Goal: Task Accomplishment & Management: Manage account settings

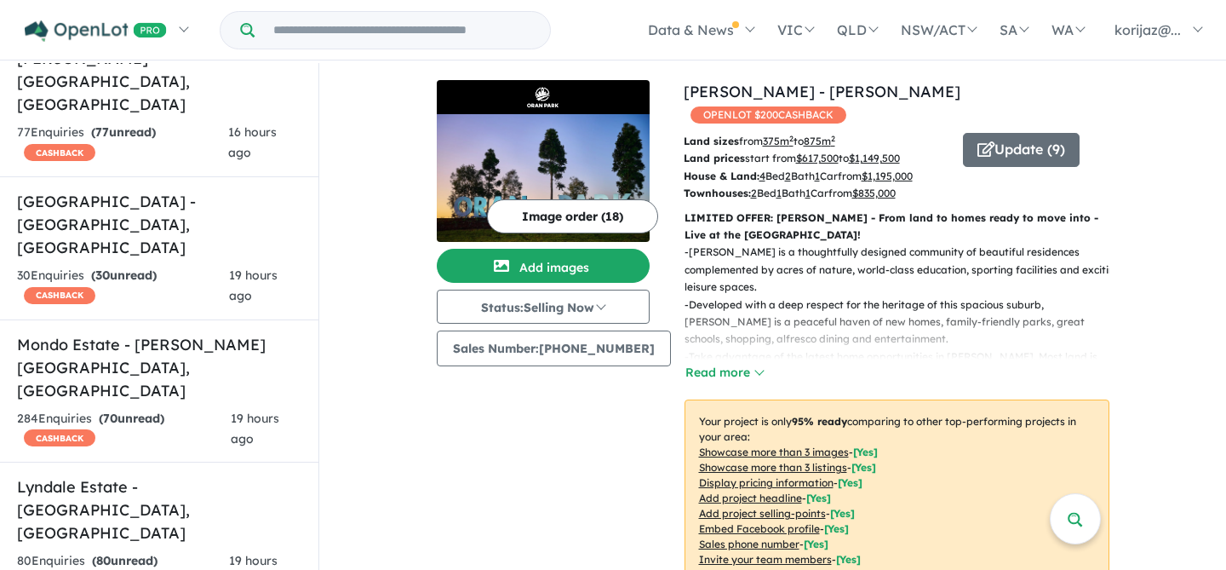
scroll to position [2265, 0]
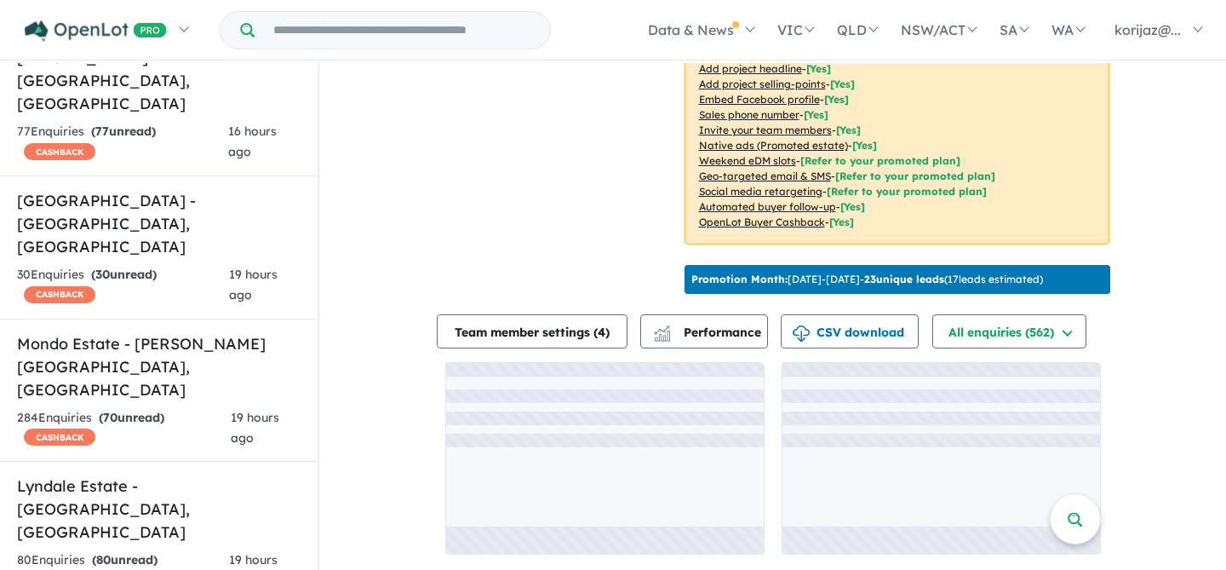
scroll to position [2, 0]
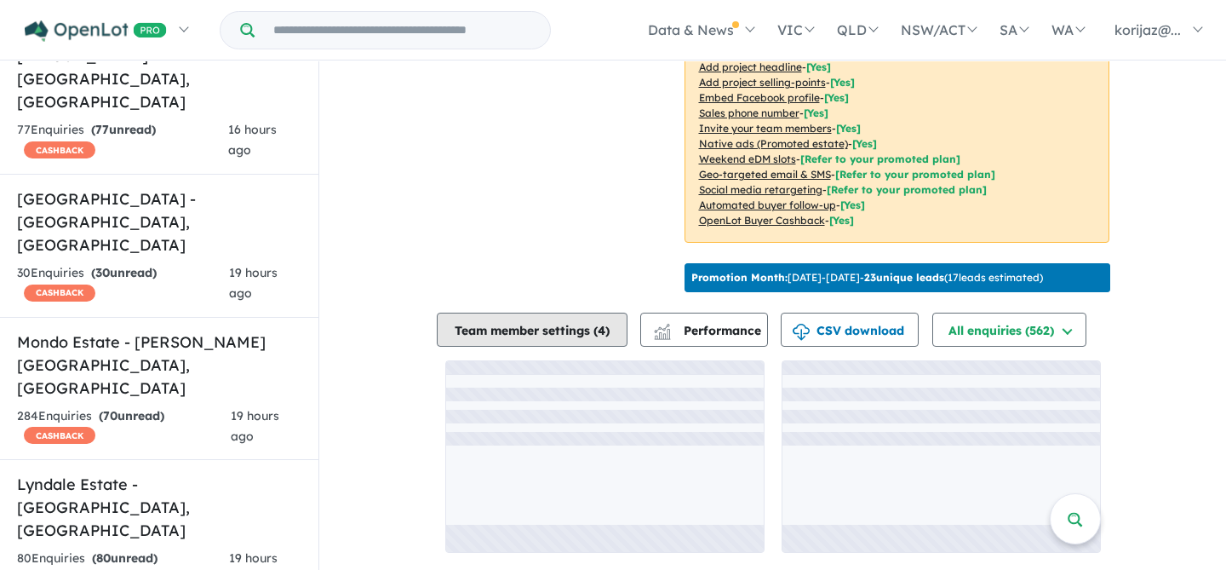
click at [553, 326] on button "Team member settings ( 4 )" at bounding box center [532, 329] width 191 height 34
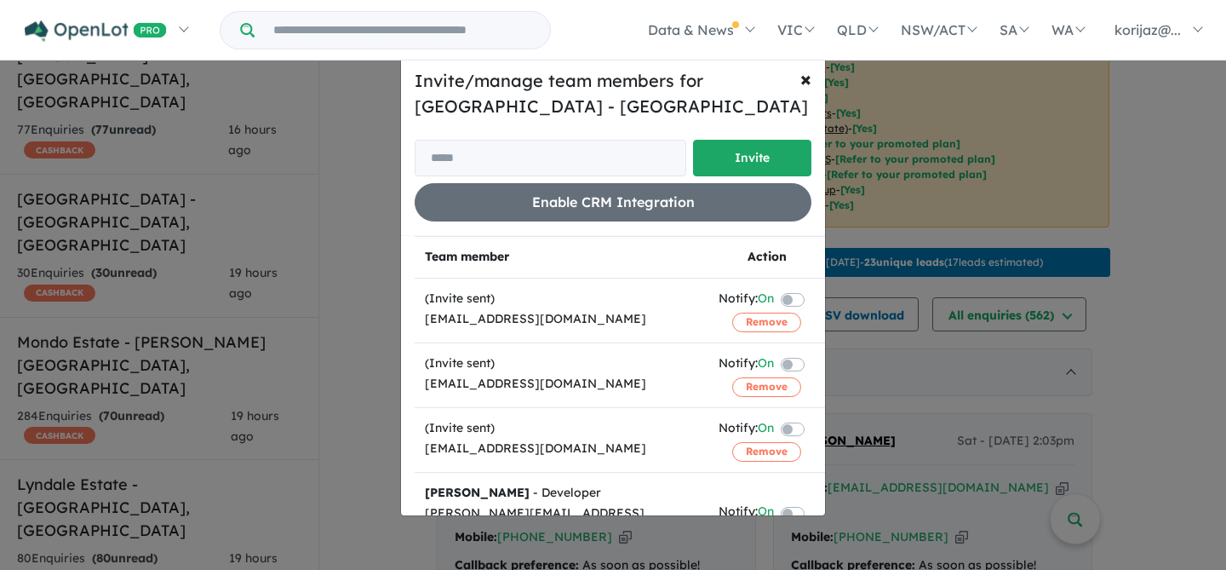
scroll to position [54, 0]
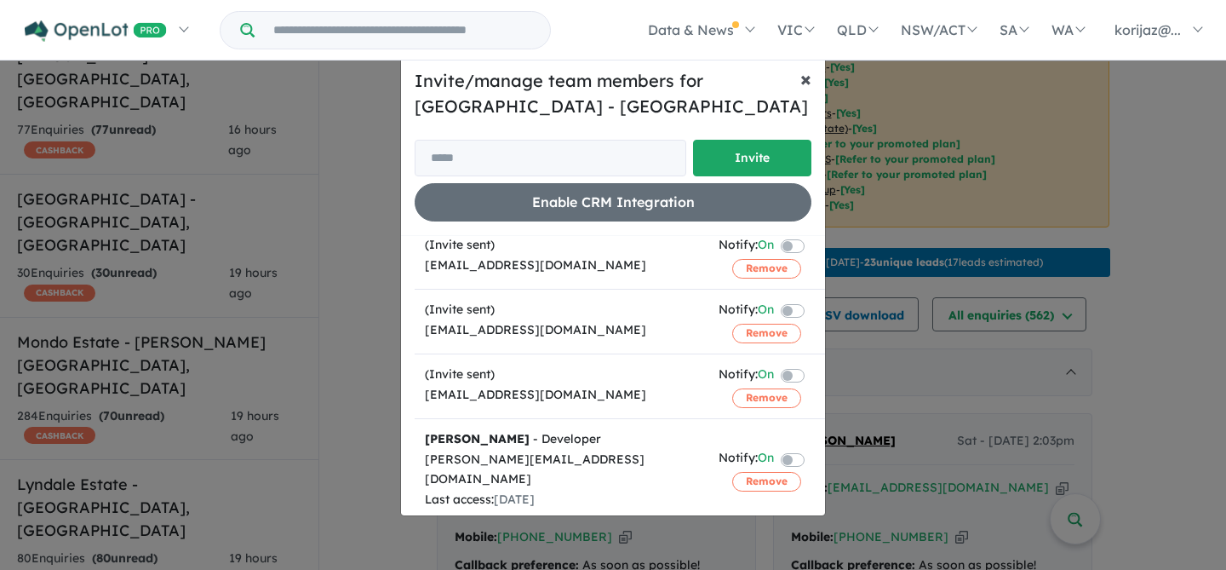
click at [809, 80] on span "×" at bounding box center [805, 79] width 11 height 26
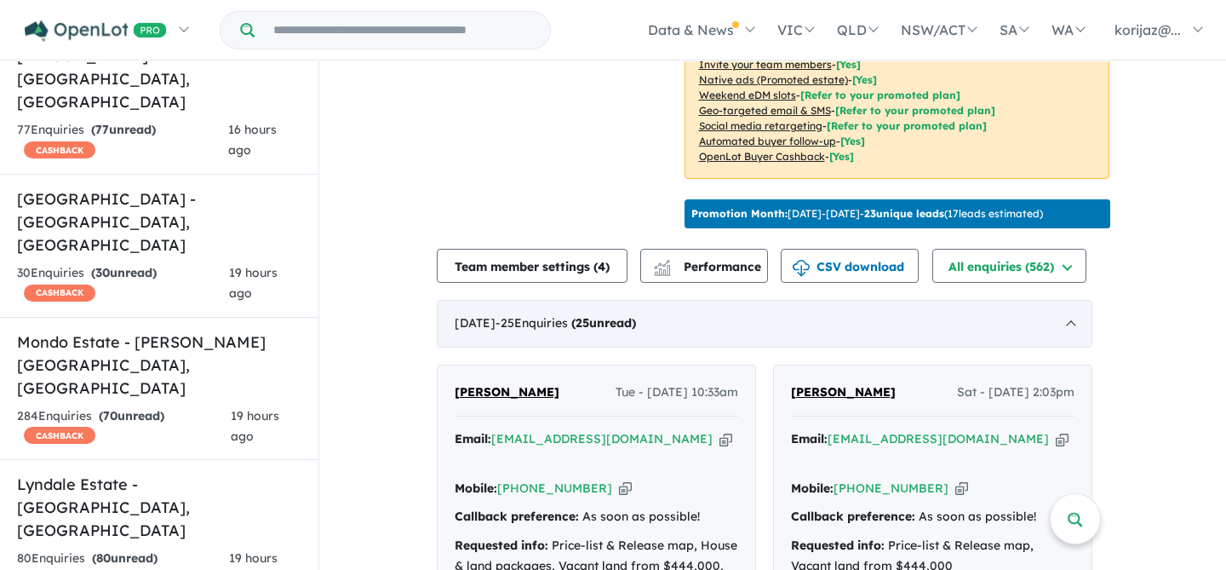
scroll to position [441, 0]
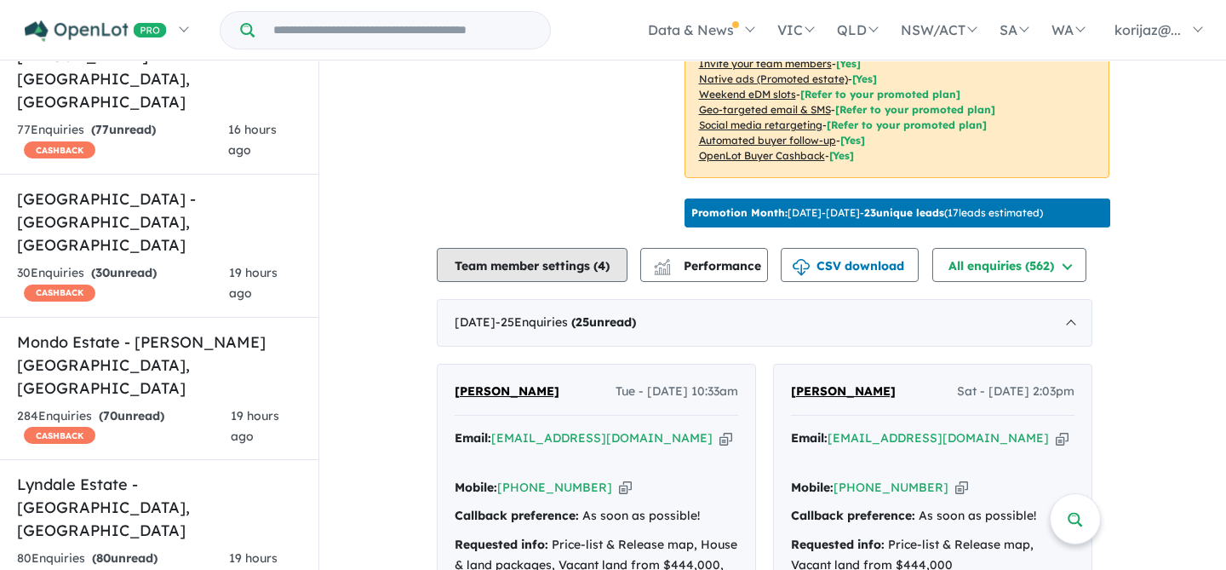
click at [586, 266] on button "Team member settings ( 4 )" at bounding box center [532, 265] width 191 height 34
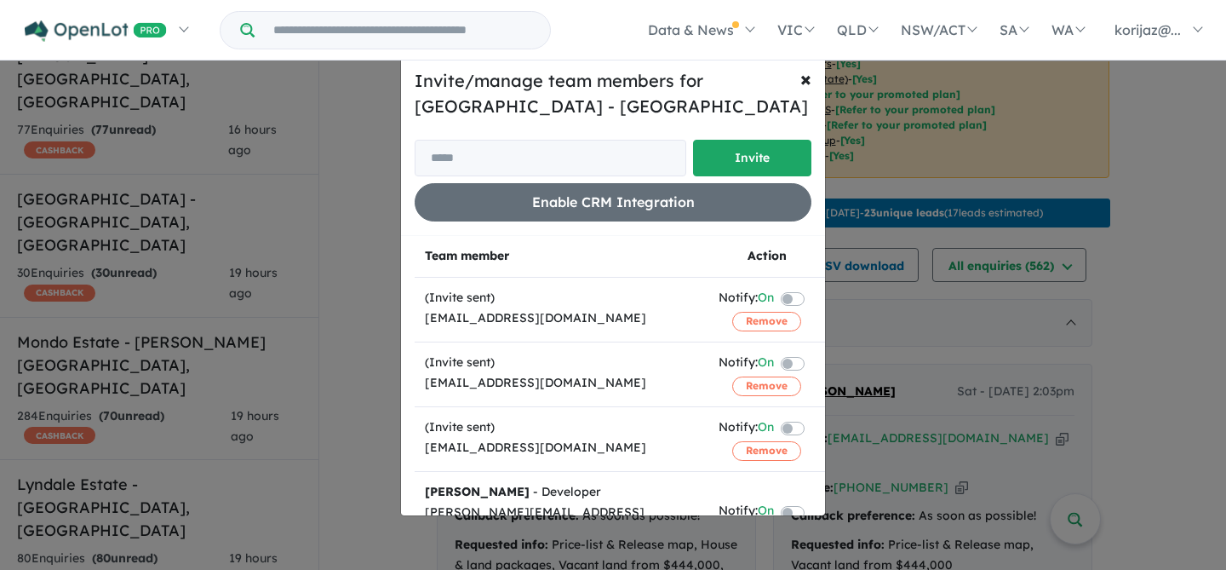
scroll to position [0, 0]
click at [805, 80] on span "×" at bounding box center [805, 79] width 11 height 26
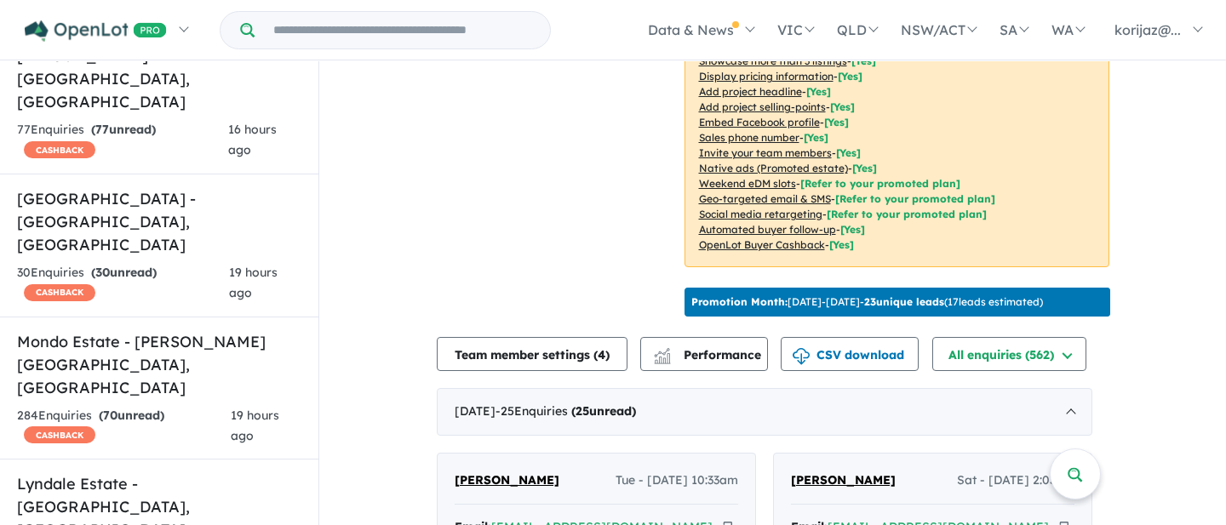
scroll to position [355, 0]
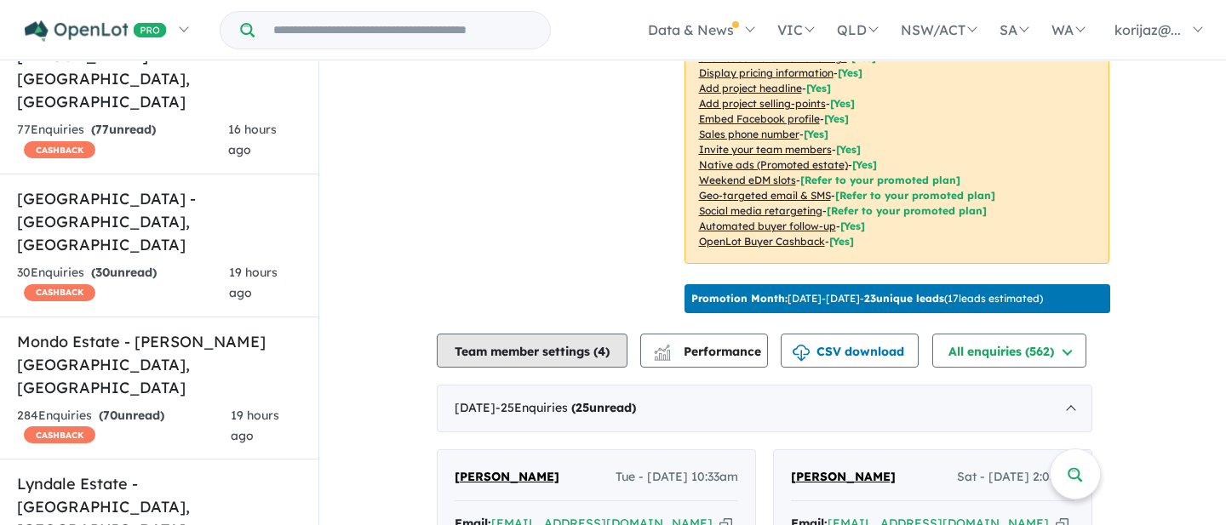
click at [595, 368] on button "Team member settings ( 4 )" at bounding box center [532, 351] width 191 height 34
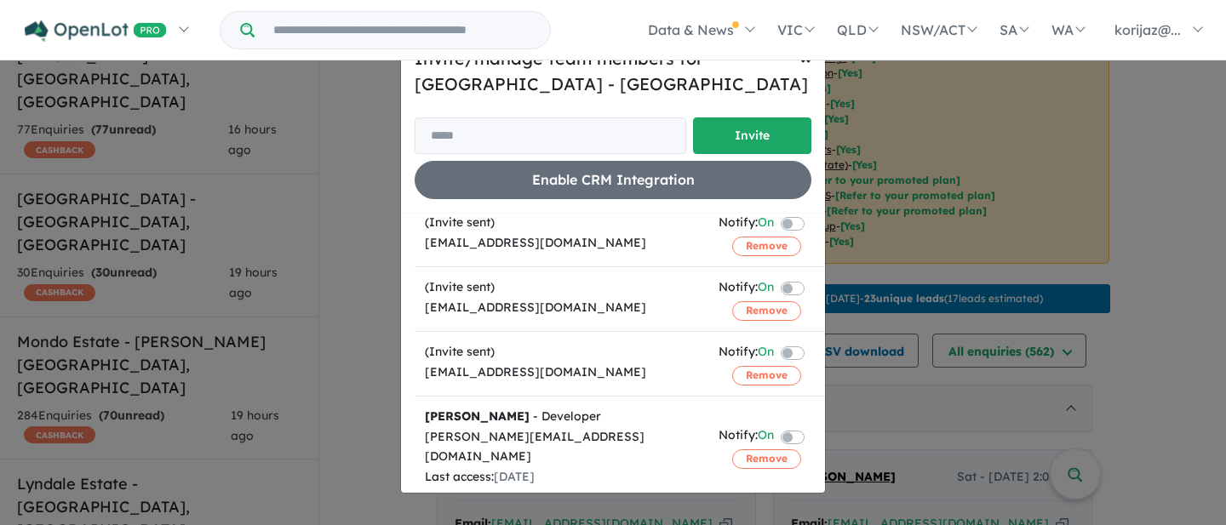
scroll to position [0, 0]
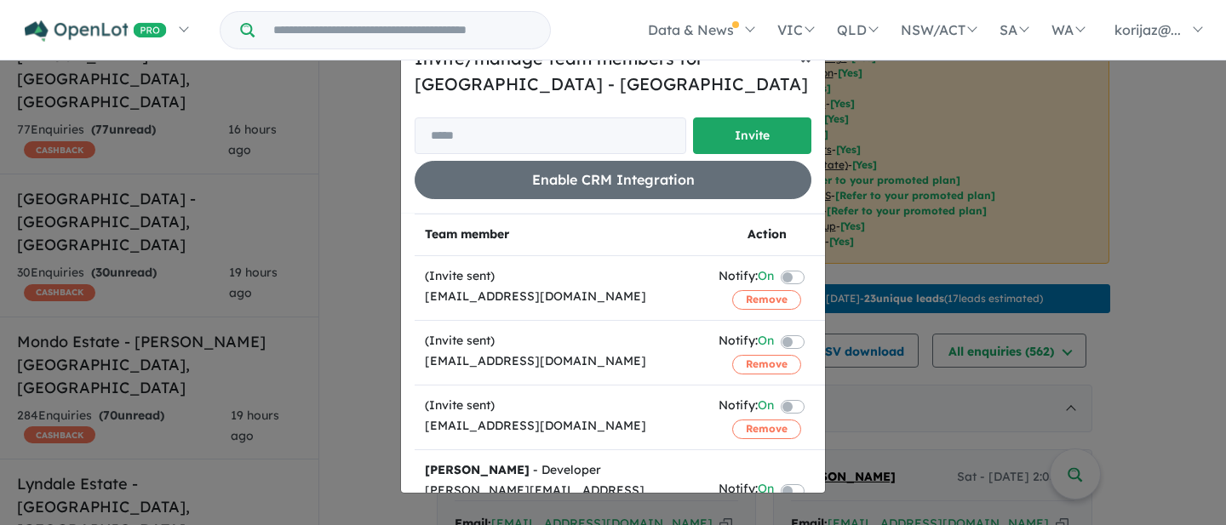
click at [806, 62] on span "×" at bounding box center [805, 56] width 11 height 26
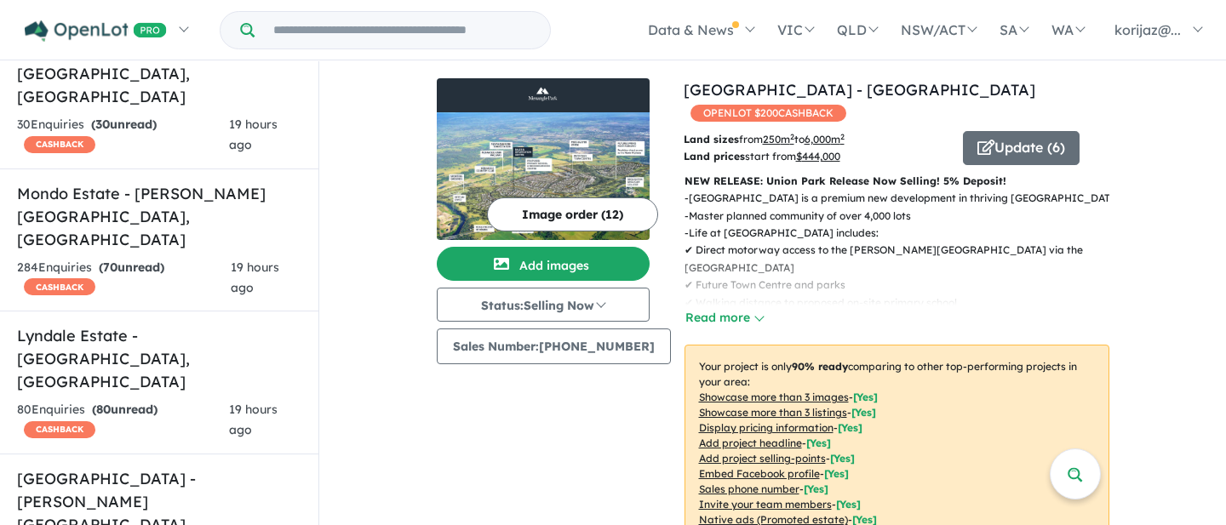
scroll to position [1, 0]
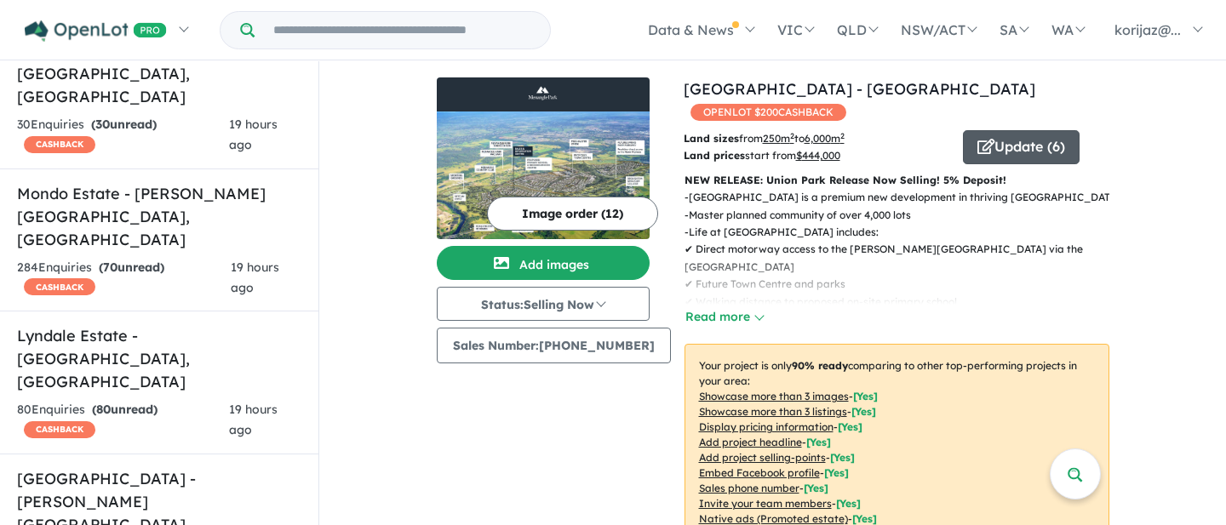
click at [1033, 144] on button "Update ( 6 )" at bounding box center [1021, 147] width 117 height 34
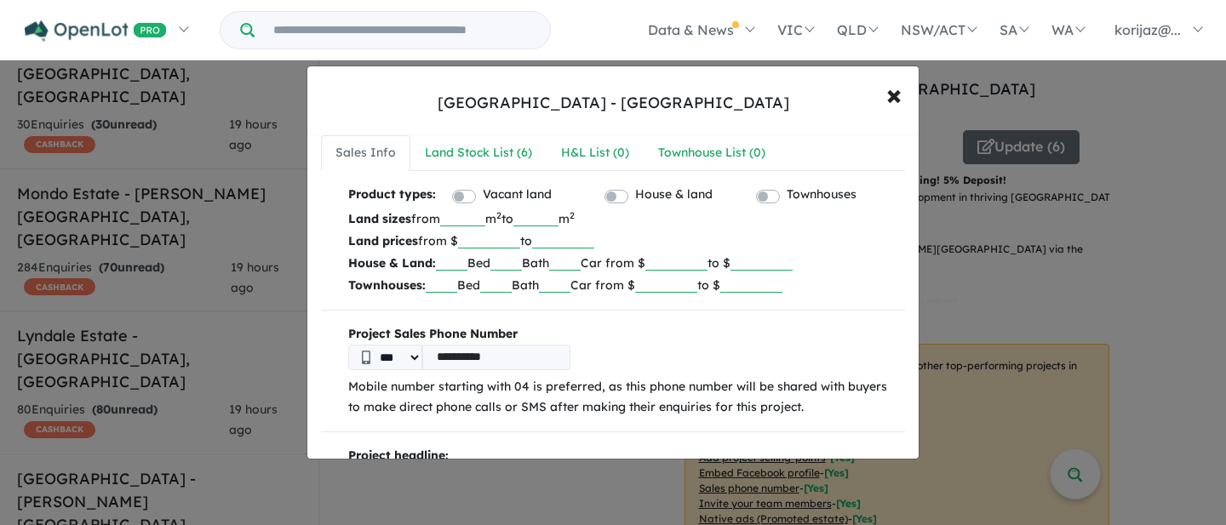
scroll to position [0, 0]
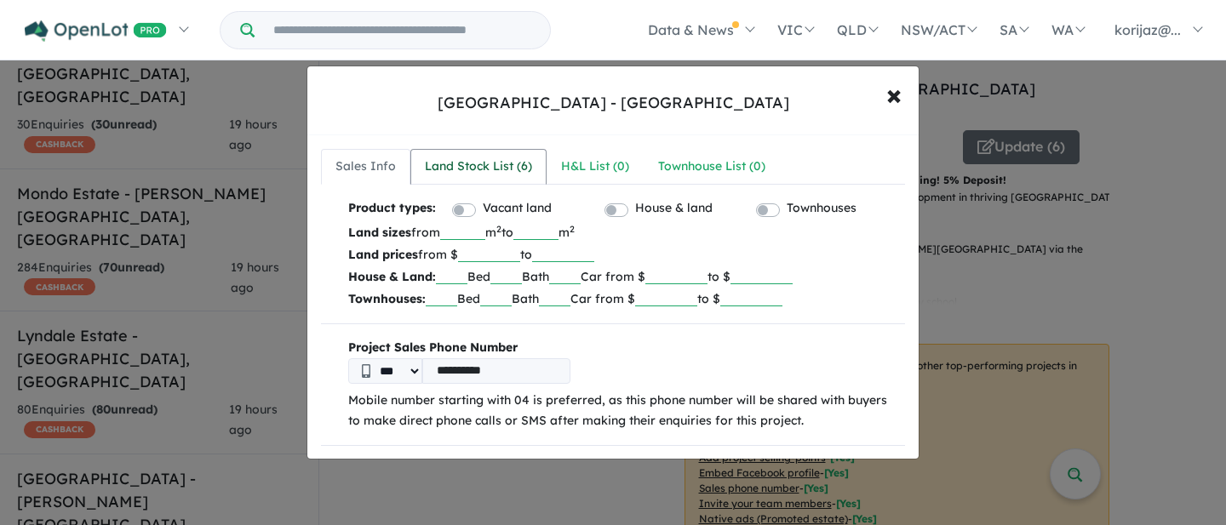
click at [490, 160] on div "Land Stock List ( 6 )" at bounding box center [478, 167] width 107 height 20
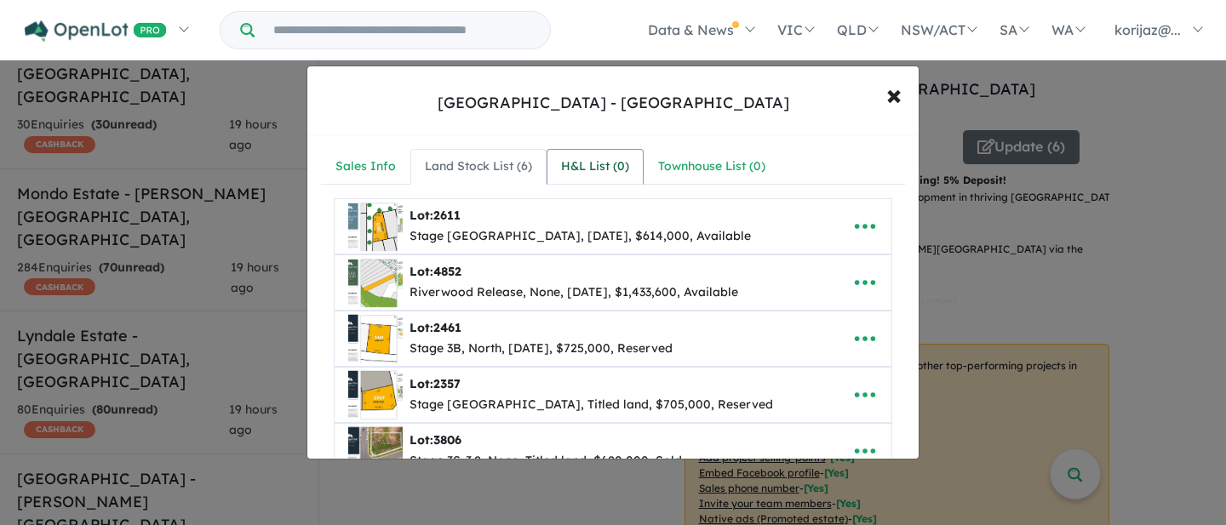
click at [604, 163] on div "H&L List ( 0 )" at bounding box center [595, 167] width 68 height 20
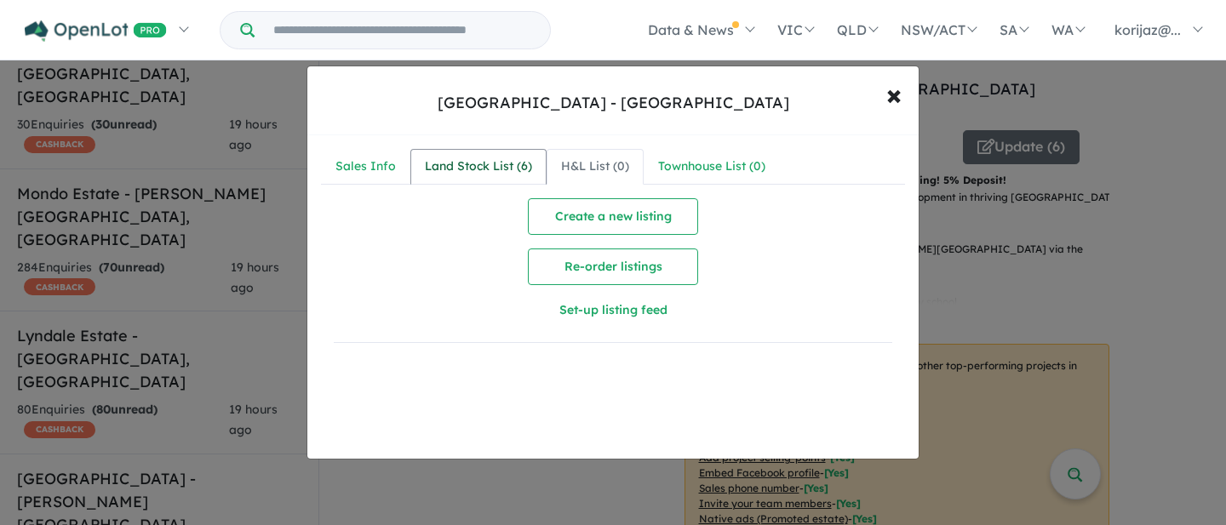
click at [499, 161] on div "Land Stock List ( 6 )" at bounding box center [478, 167] width 107 height 20
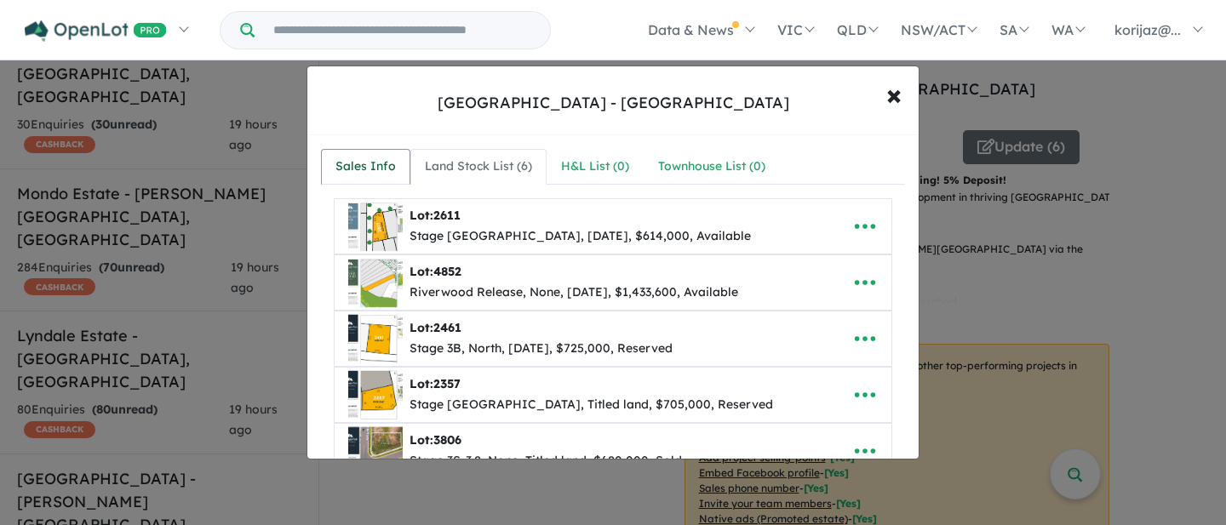
click at [358, 164] on div "Sales Info" at bounding box center [365, 167] width 60 height 20
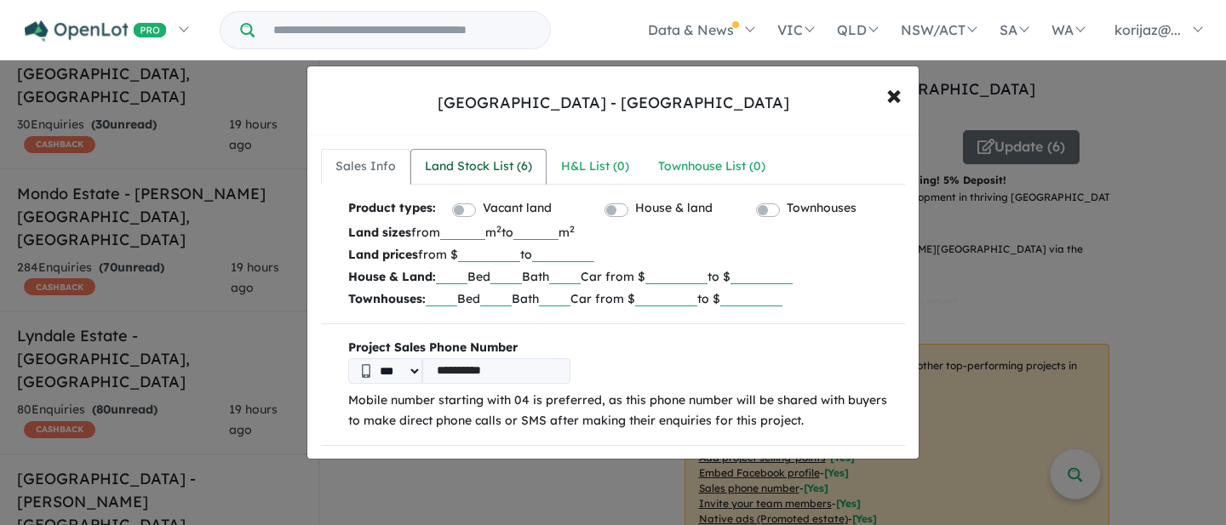
click at [519, 163] on div "Land Stock List ( 6 )" at bounding box center [478, 167] width 107 height 20
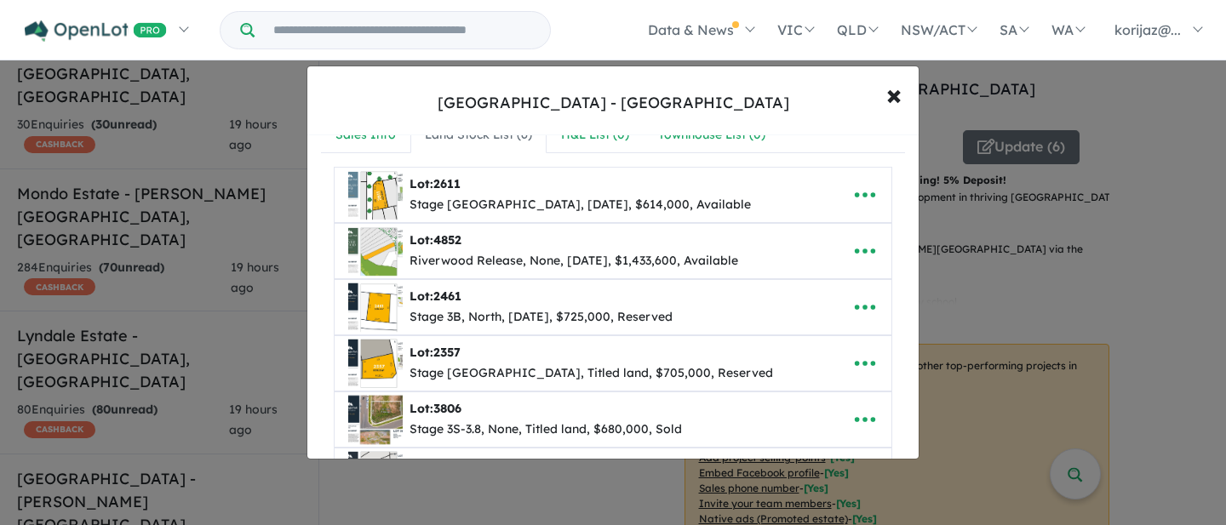
scroll to position [35, 0]
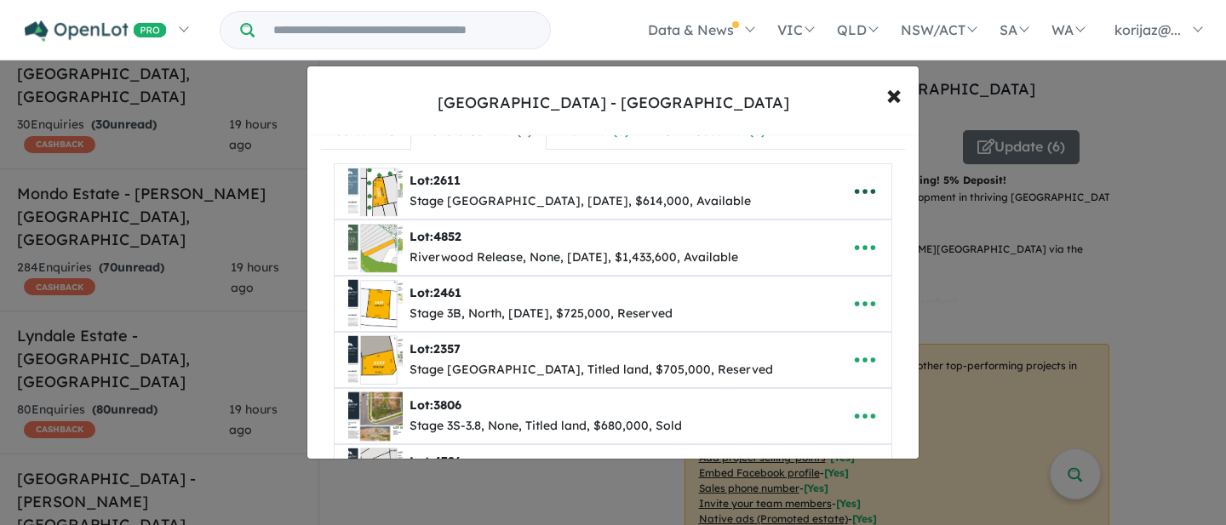
click at [871, 192] on button "button" at bounding box center [865, 191] width 53 height 39
click at [820, 233] on link "Edit" at bounding box center [828, 234] width 126 height 39
select select "****"
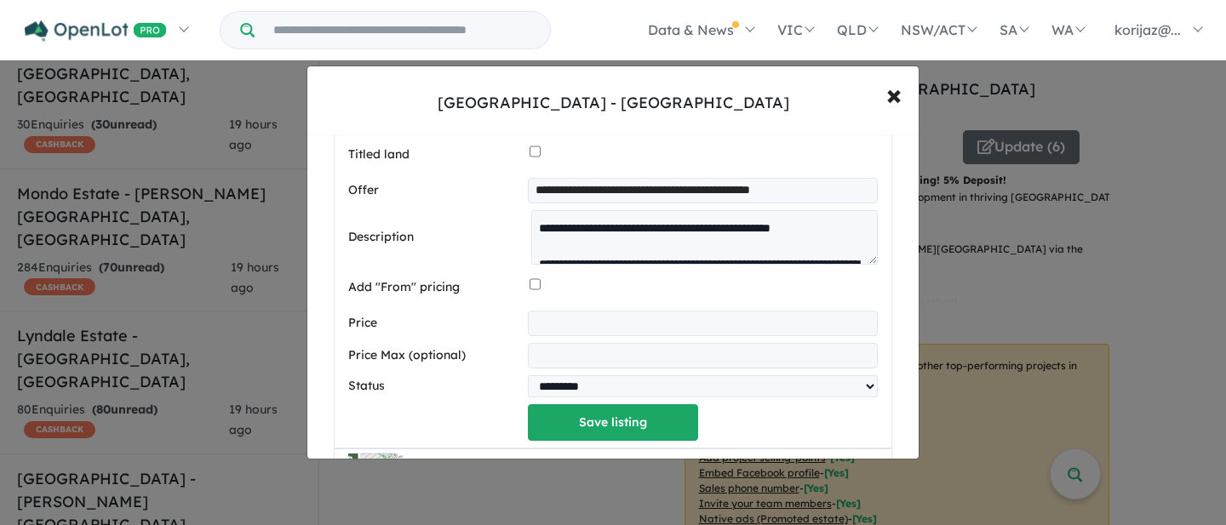
scroll to position [670, 0]
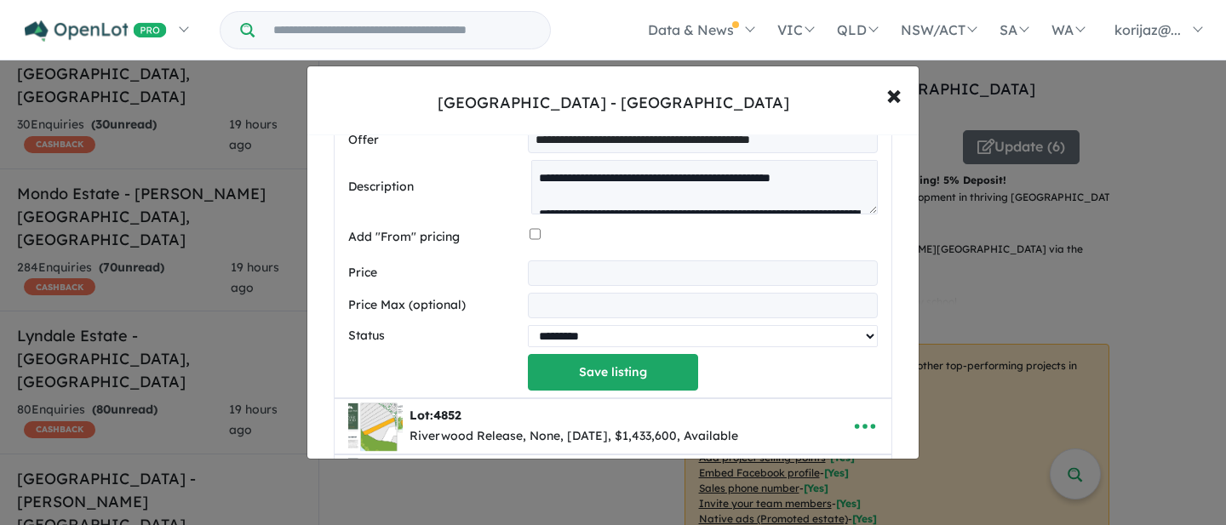
click at [583, 341] on select "********* ******** **** ******" at bounding box center [703, 336] width 350 height 22
click at [893, 102] on span "×" at bounding box center [893, 94] width 15 height 37
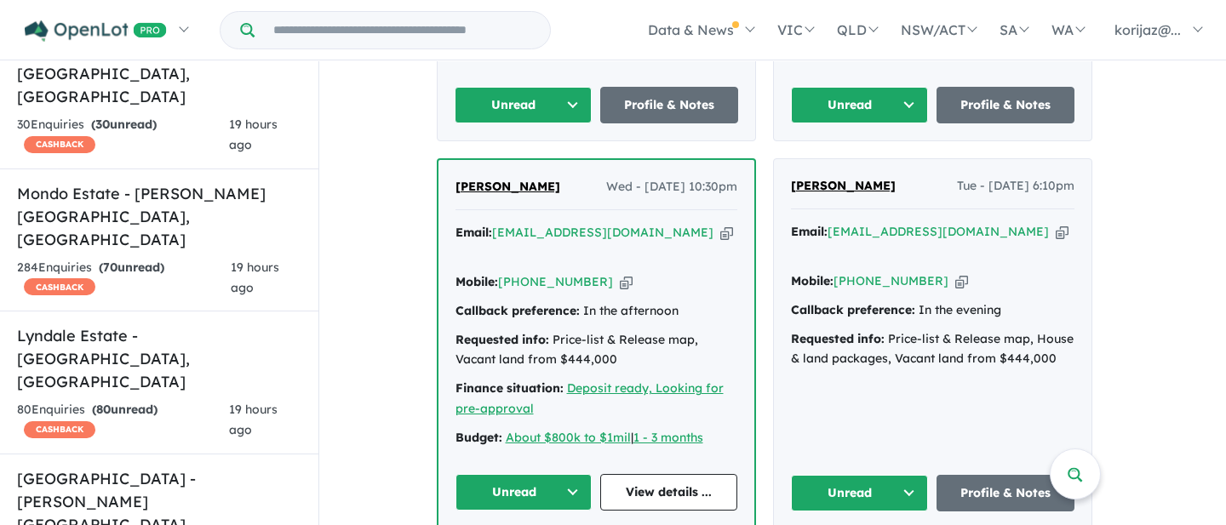
scroll to position [977, 0]
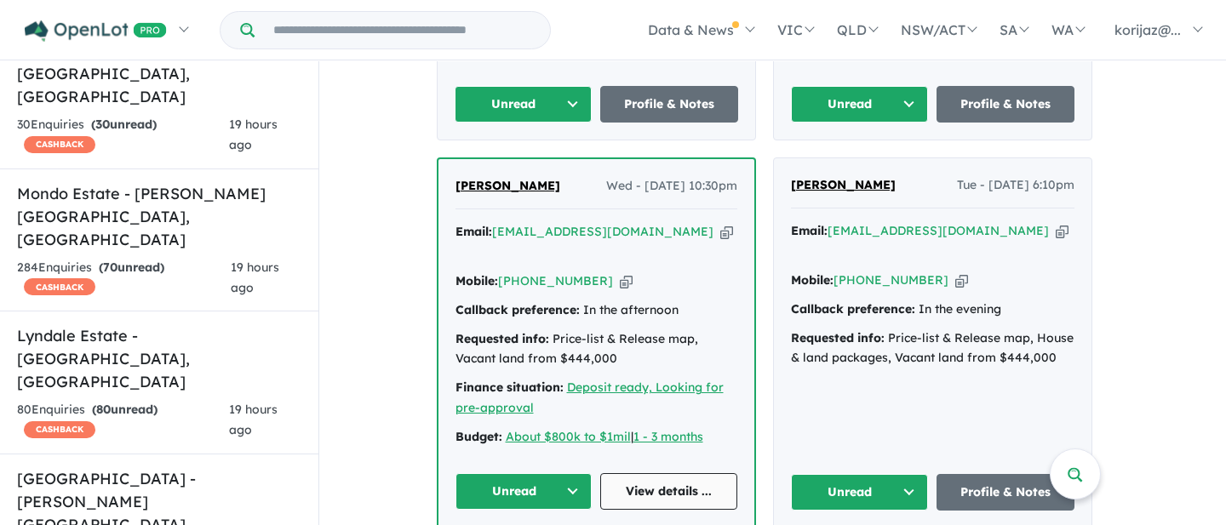
click at [683, 473] on link "View details ..." at bounding box center [668, 491] width 137 height 37
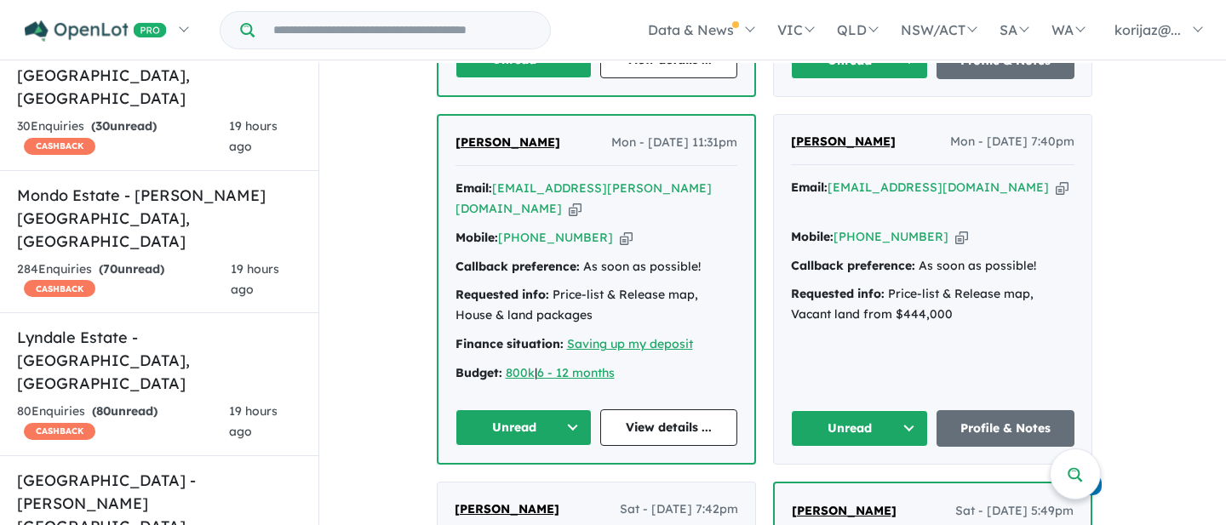
scroll to position [1419, 0]
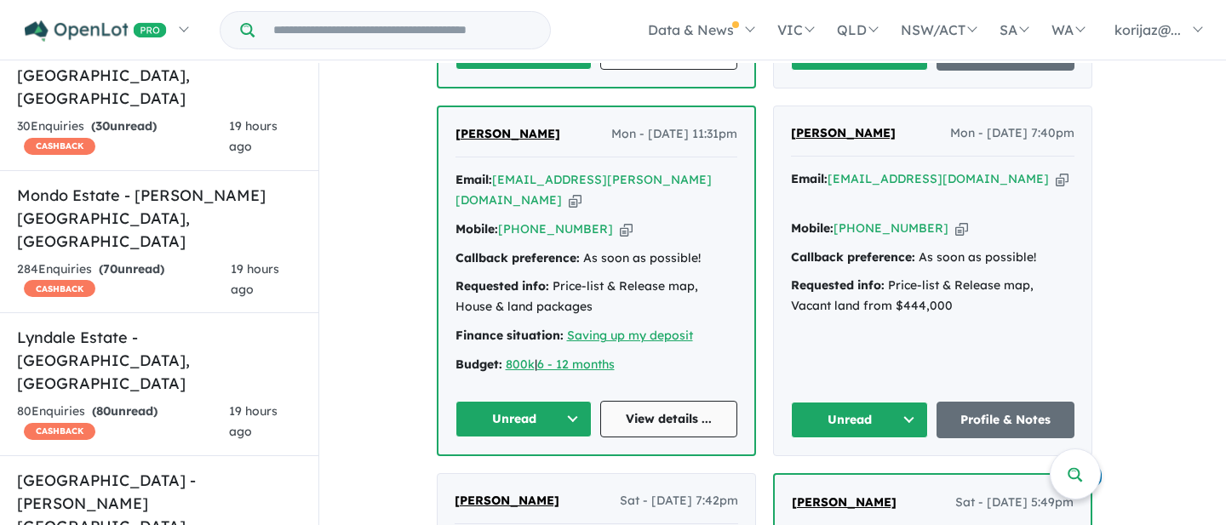
click at [661, 401] on link "View details ..." at bounding box center [668, 419] width 137 height 37
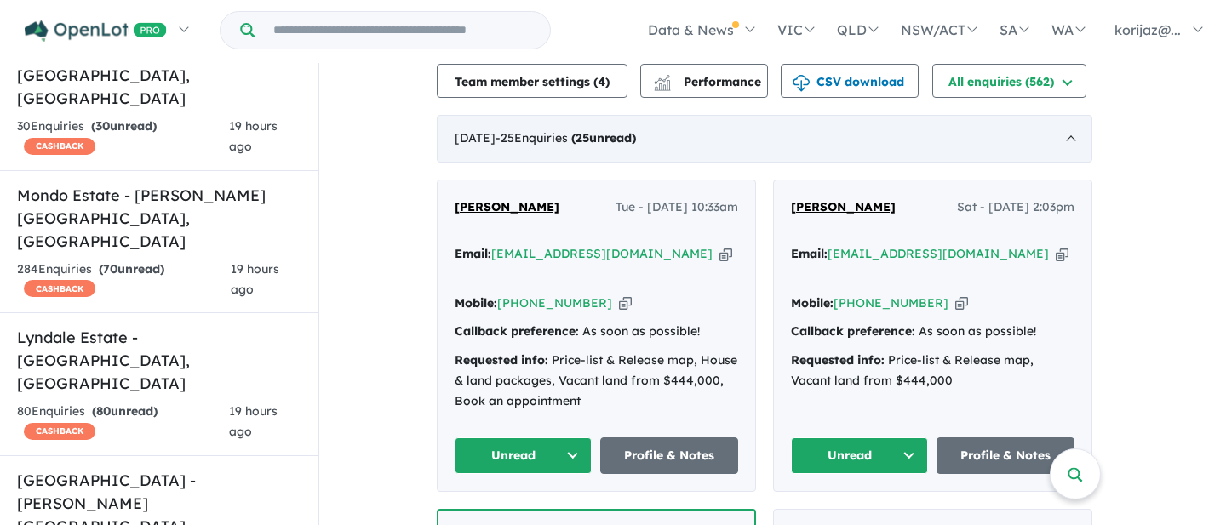
scroll to position [629, 0]
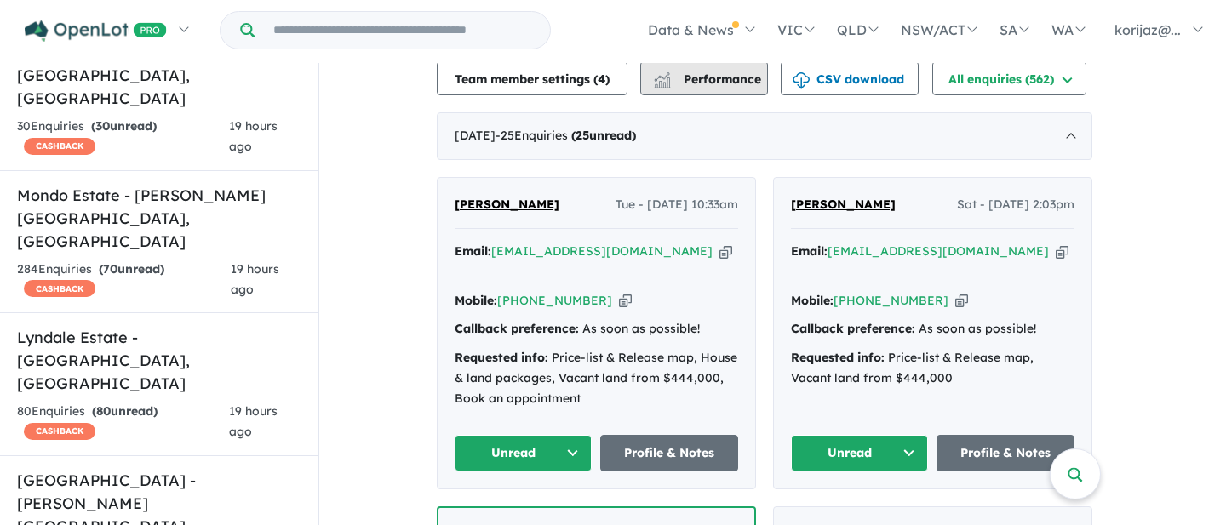
click at [732, 87] on span "Performance" at bounding box center [708, 79] width 105 height 15
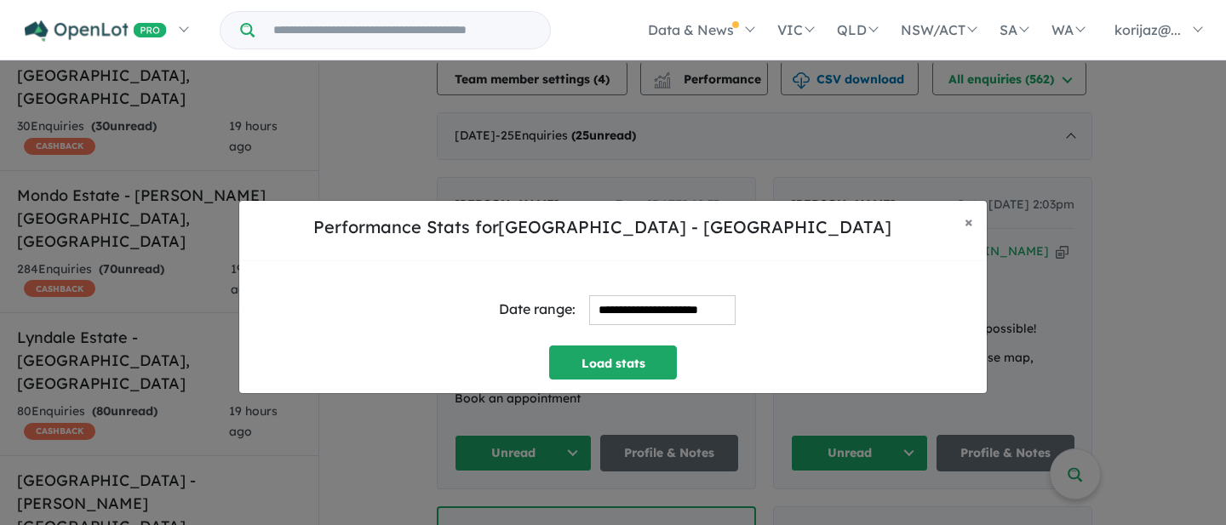
click at [647, 312] on input "**********" at bounding box center [662, 310] width 146 height 30
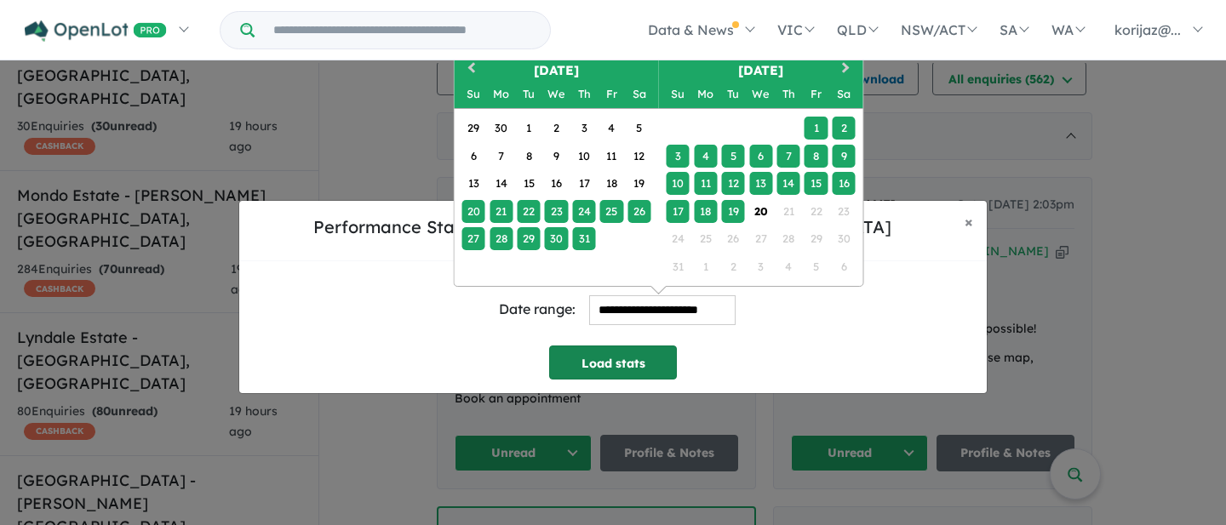
click at [630, 359] on button "Load stats" at bounding box center [613, 363] width 128 height 34
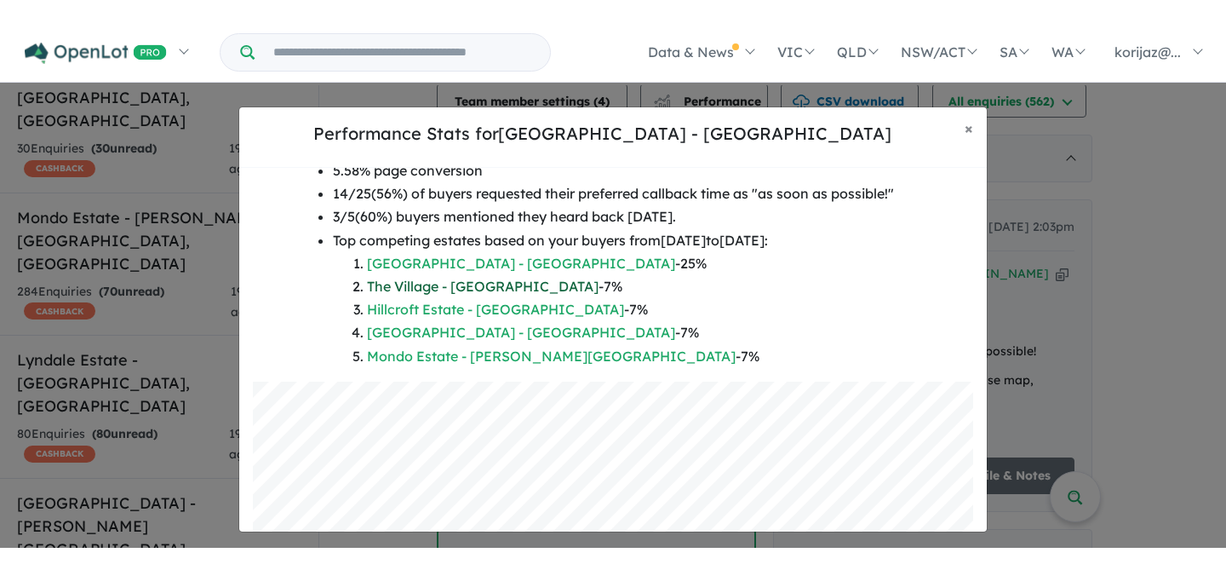
scroll to position [221, 0]
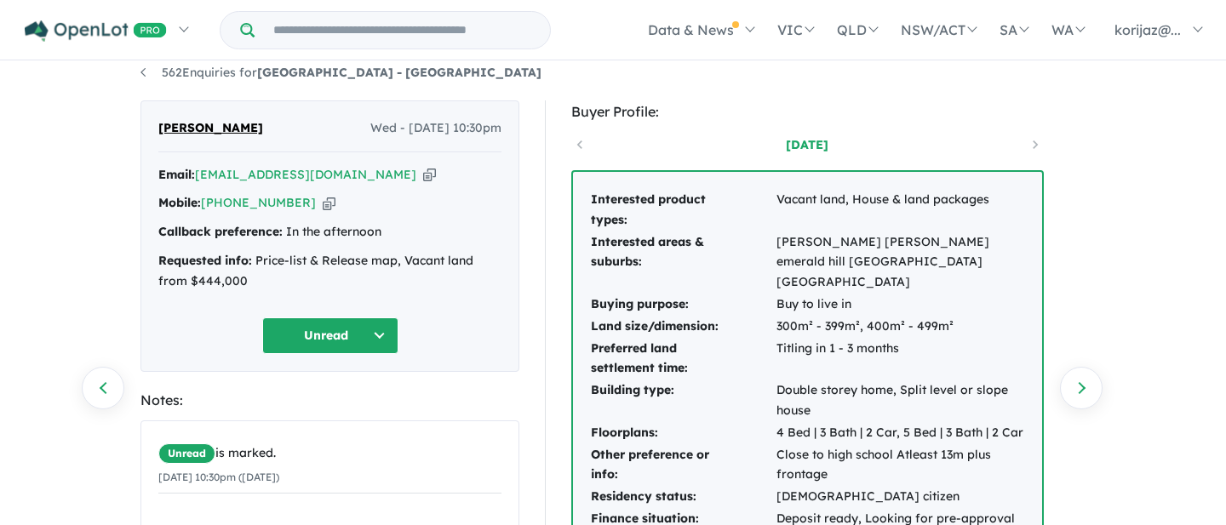
scroll to position [9, 0]
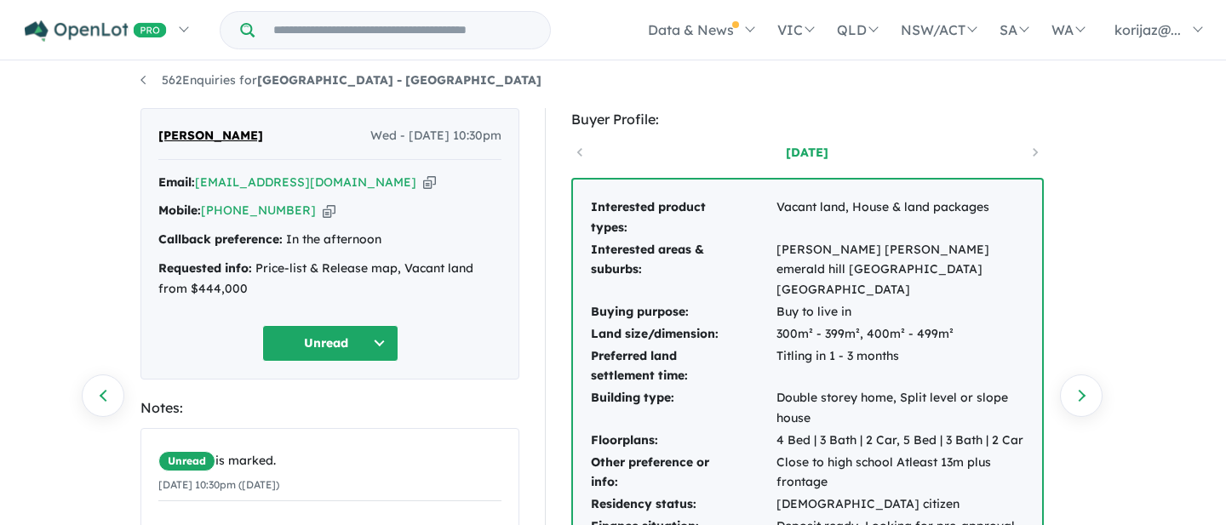
drag, startPoint x: 755, startPoint y: 148, endPoint x: 869, endPoint y: 150, distance: 114.1
click at [869, 150] on link "[DATE]" at bounding box center [807, 152] width 145 height 17
click at [936, 112] on div "Buyer Profile:" at bounding box center [807, 119] width 473 height 23
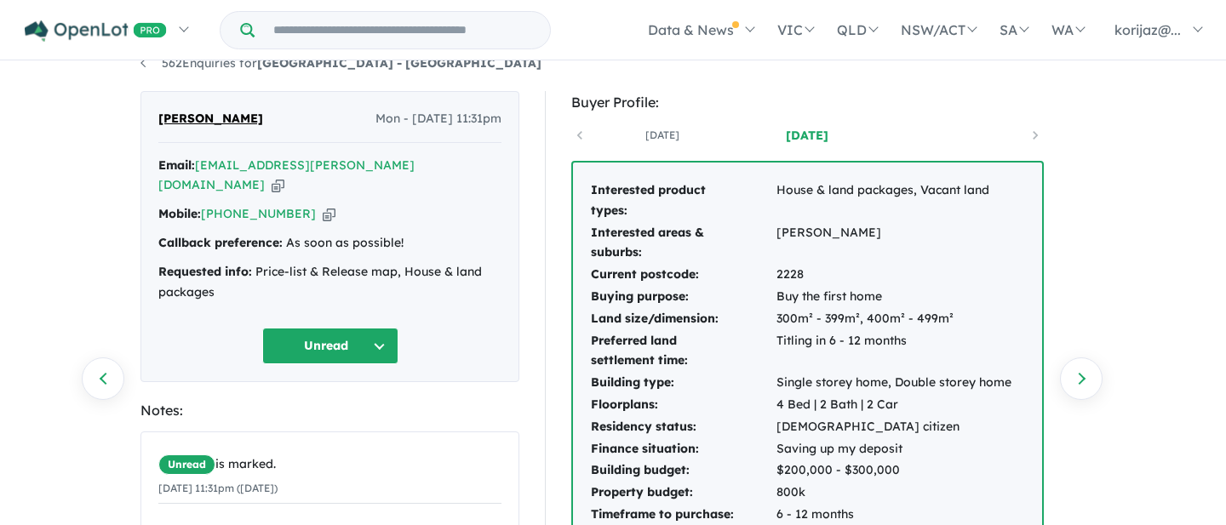
scroll to position [25, 0]
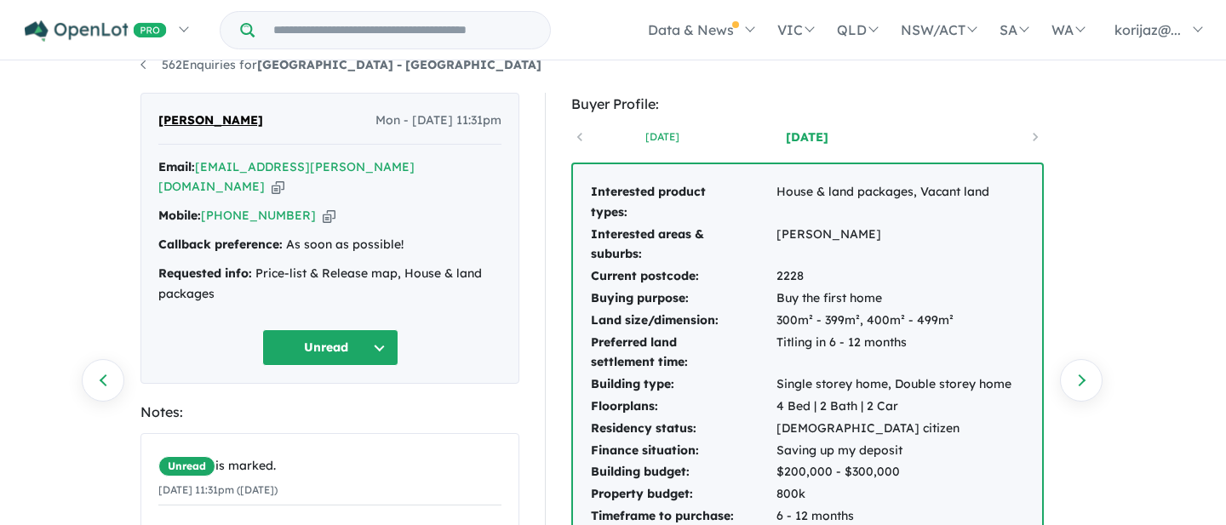
click at [666, 141] on link "10 days ago" at bounding box center [662, 137] width 145 height 17
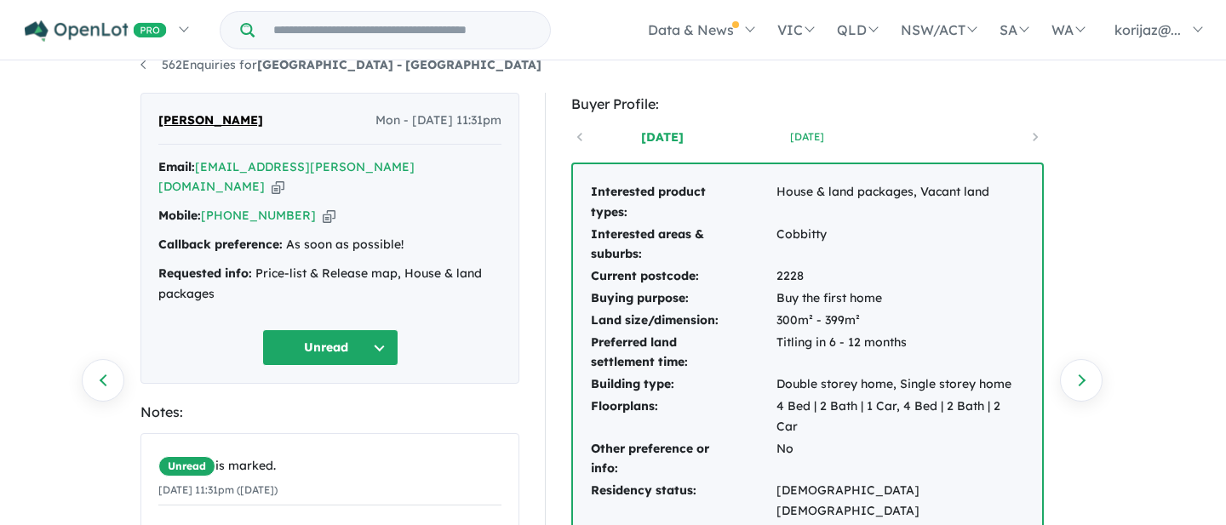
click at [799, 134] on link "9 days ago" at bounding box center [807, 137] width 145 height 17
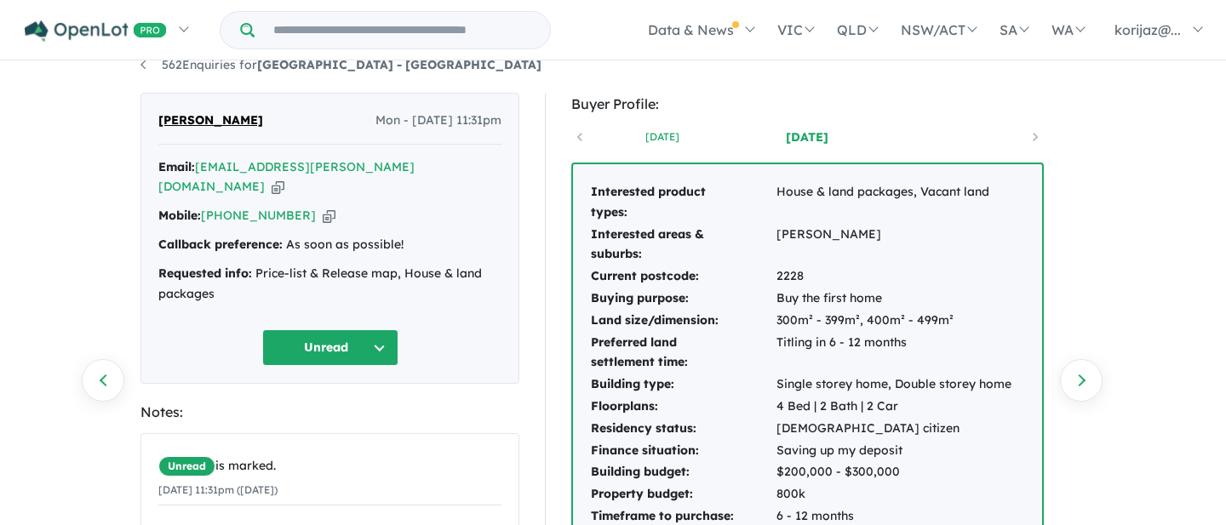
click at [672, 129] on link "10 days ago" at bounding box center [662, 137] width 145 height 17
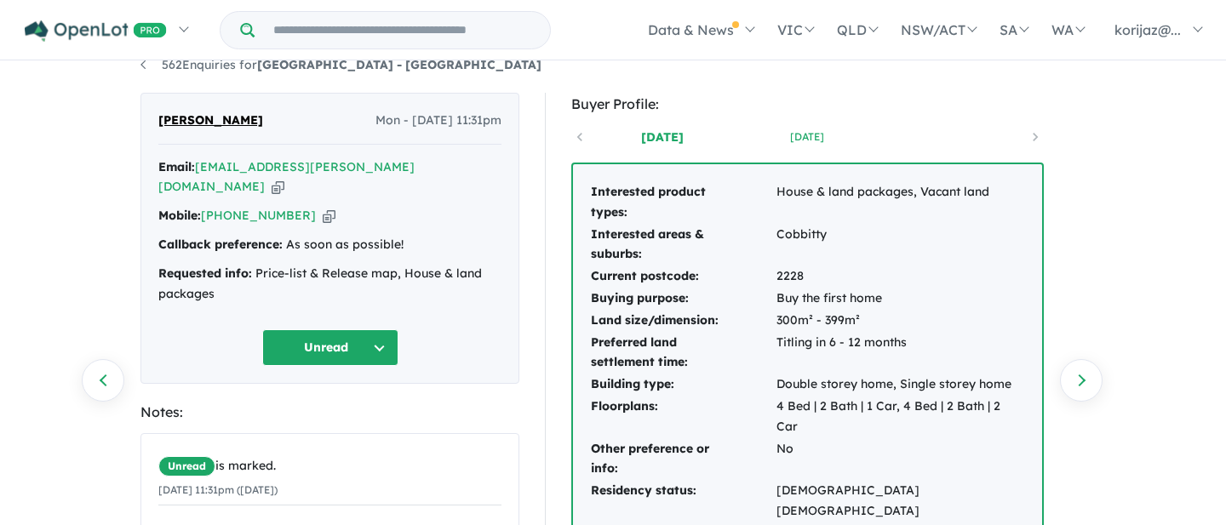
click at [786, 135] on link "9 days ago" at bounding box center [807, 137] width 145 height 17
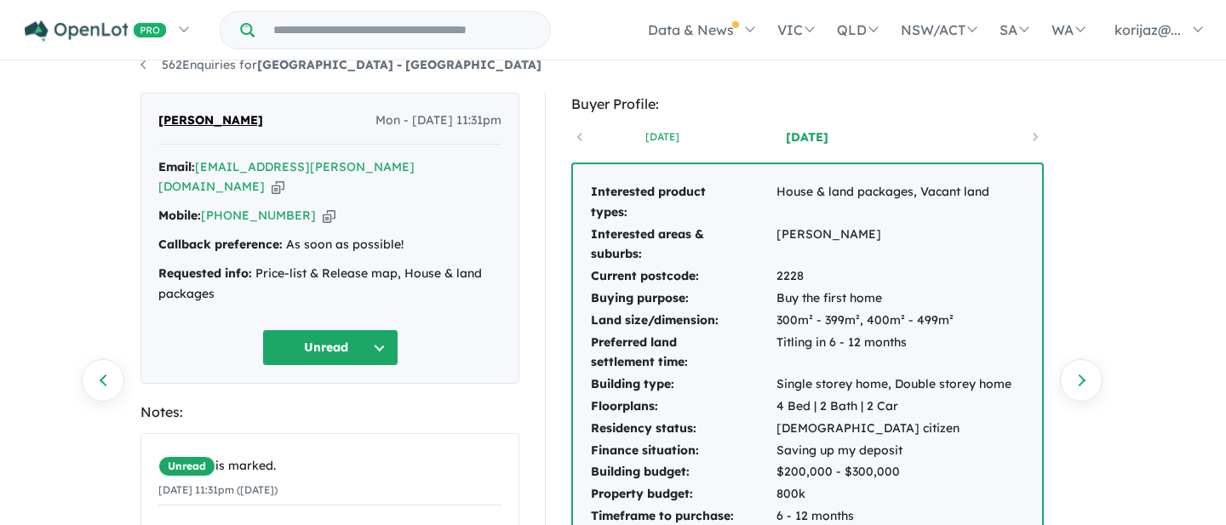
click at [681, 131] on link "10 days ago" at bounding box center [662, 137] width 145 height 17
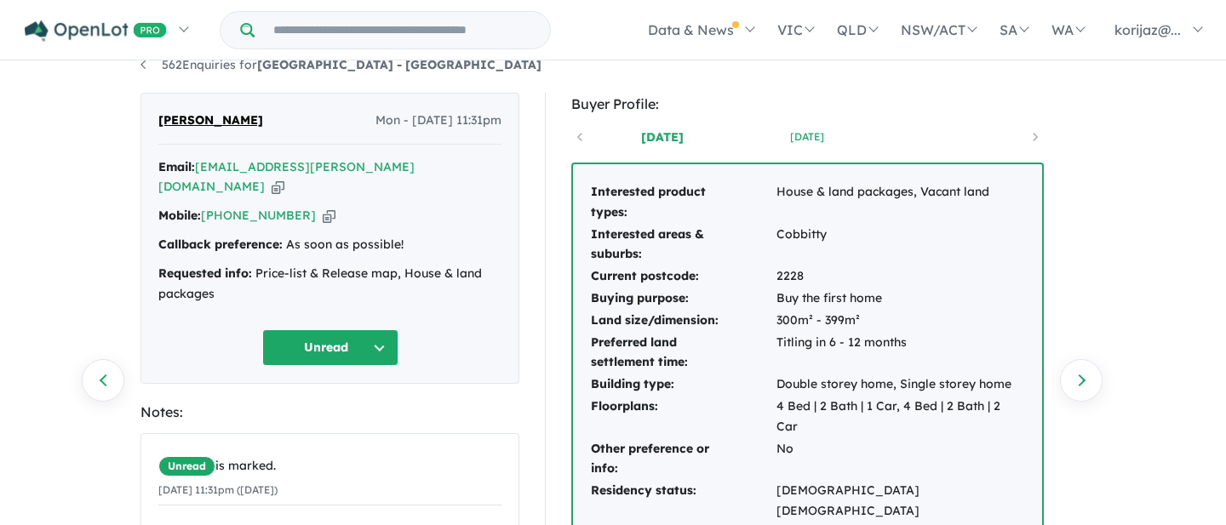
click at [817, 134] on link "9 days ago" at bounding box center [807, 137] width 145 height 17
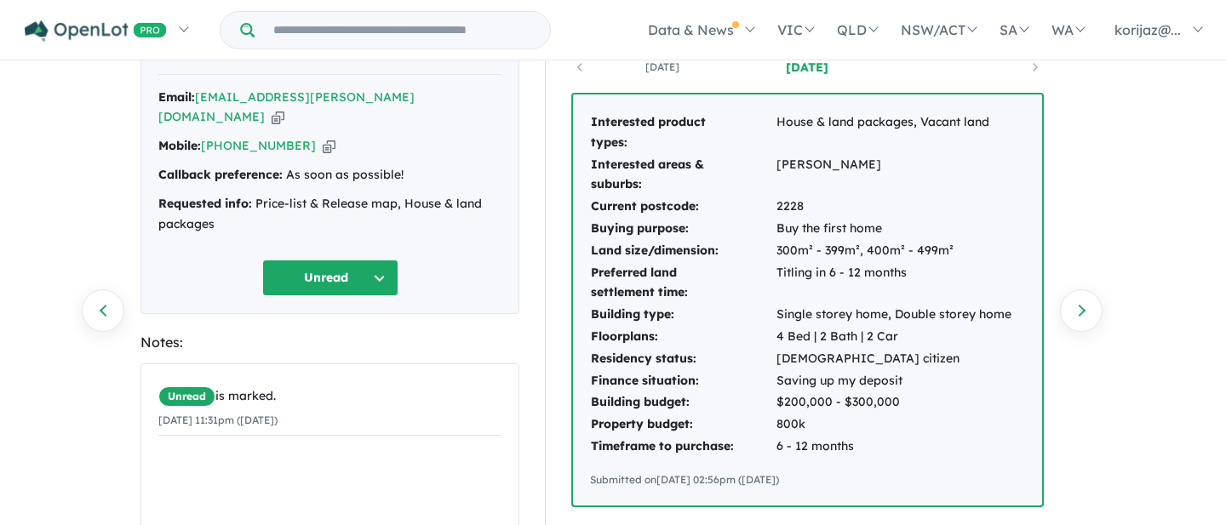
scroll to position [0, 0]
